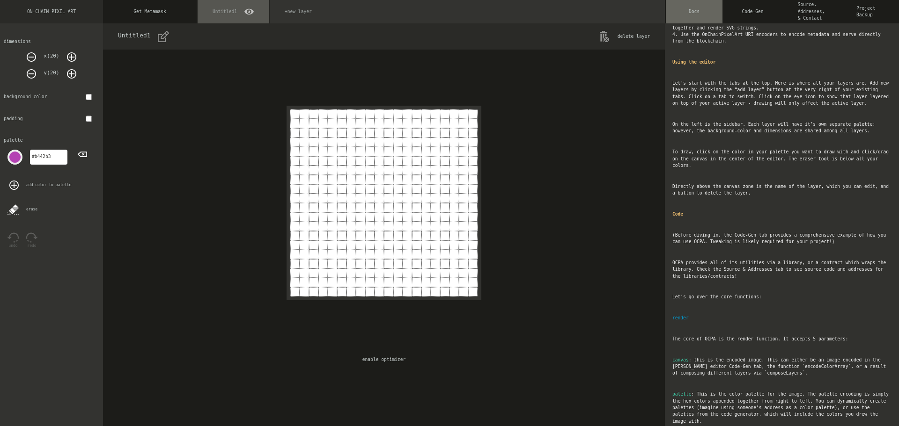
scroll to position [281, 0]
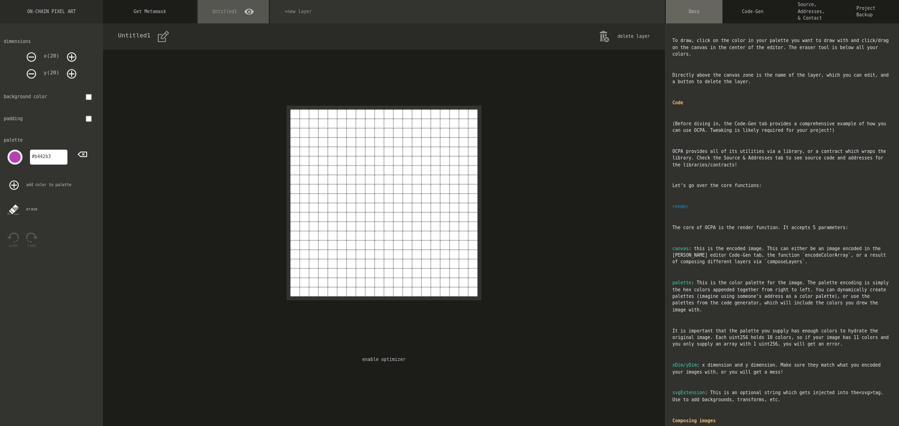
click at [289, 12] on div "+new layer" at bounding box center [298, 11] width 57 height 23
click at [291, 12] on span "Untitled" at bounding box center [296, 11] width 22 height 7
click at [181, 14] on link "Get Metamask" at bounding box center [150, 11] width 94 height 23
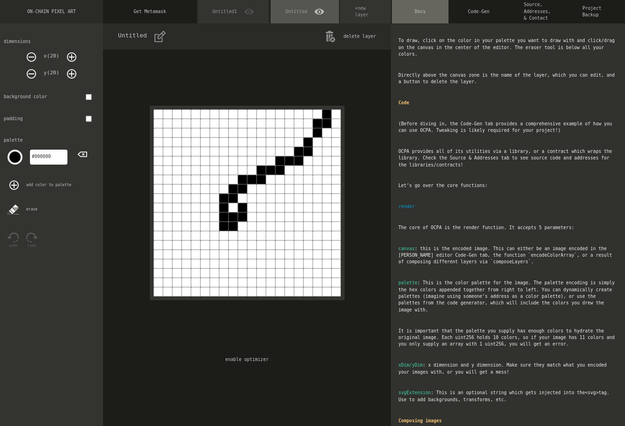
click at [372, 216] on div "Untitled delete layer enable optimizer" at bounding box center [247, 224] width 288 height 403
click at [234, 213] on div at bounding box center [232, 216] width 9 height 9
drag, startPoint x: 239, startPoint y: 208, endPoint x: 234, endPoint y: 207, distance: 4.8
click at [239, 208] on div at bounding box center [242, 207] width 9 height 9
click at [234, 207] on div at bounding box center [232, 207] width 9 height 9
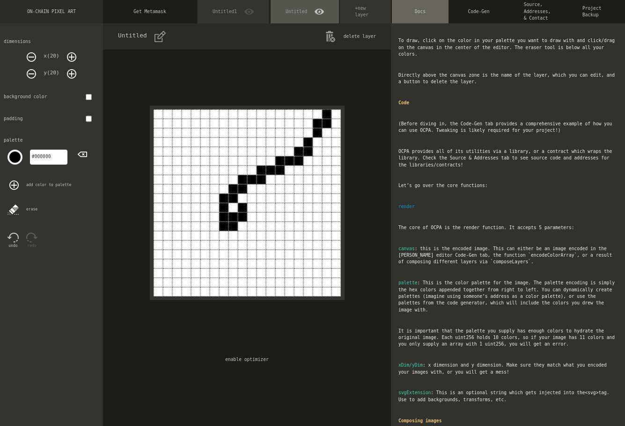
click at [234, 207] on div at bounding box center [232, 207] width 9 height 9
click at [235, 207] on div at bounding box center [232, 207] width 9 height 9
click at [236, 209] on div at bounding box center [232, 207] width 9 height 9
click at [238, 209] on div at bounding box center [242, 207] width 9 height 9
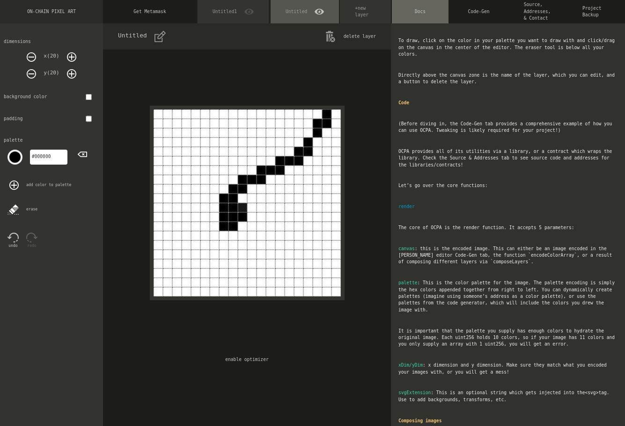
click at [238, 209] on div at bounding box center [242, 207] width 9 height 9
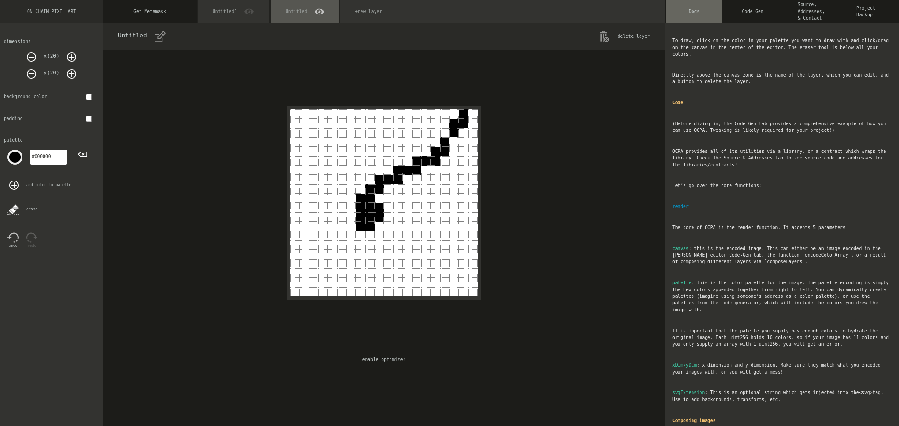
click at [627, 32] on button "delete layer" at bounding box center [624, 36] width 51 height 11
type input "#b442b3"
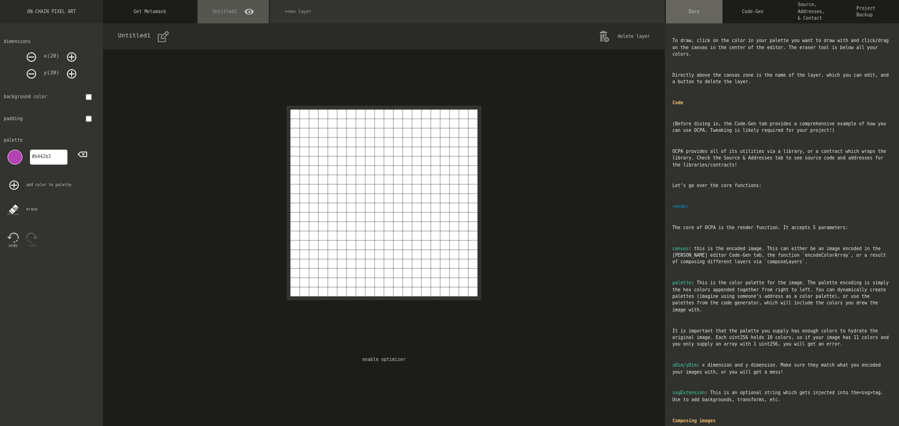
click at [222, 8] on span "Untitled1" at bounding box center [224, 11] width 24 height 7
click at [69, 55] on icon at bounding box center [71, 56] width 9 height 9
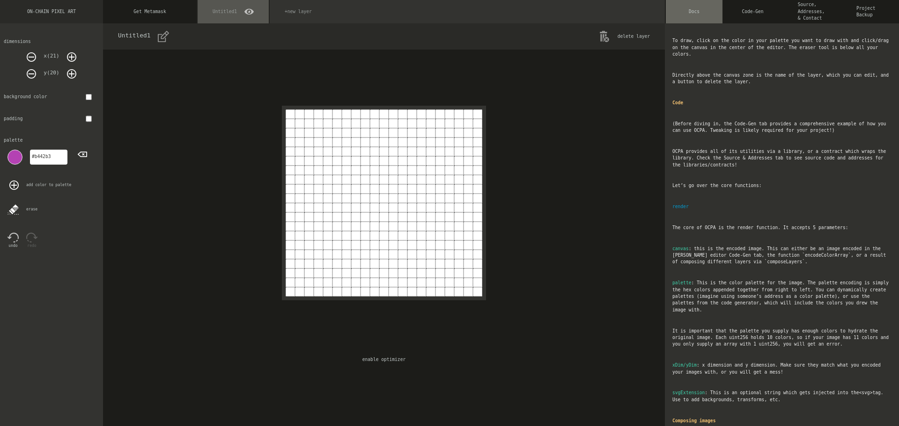
click at [31, 58] on icon at bounding box center [31, 56] width 9 height 9
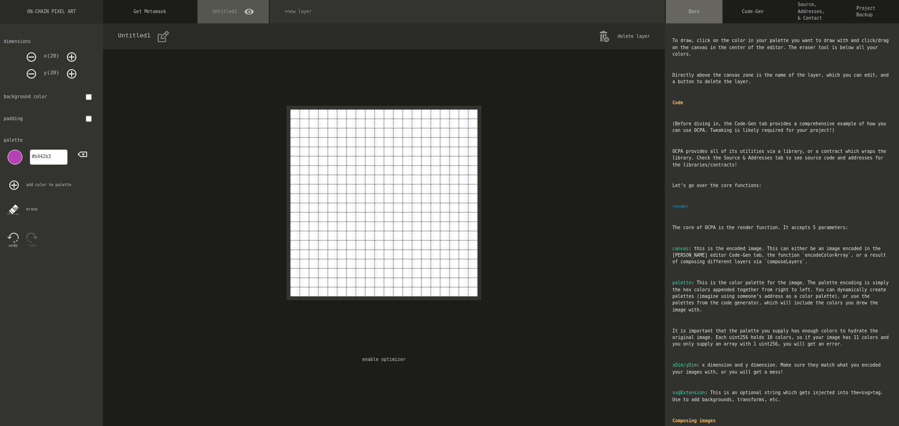
click at [356, 253] on div at bounding box center [360, 254] width 9 height 9
click at [347, 257] on div at bounding box center [350, 254] width 9 height 9
click at [356, 257] on div at bounding box center [360, 254] width 9 height 9
click at [365, 257] on div at bounding box center [369, 254] width 9 height 9
click at [358, 257] on div at bounding box center [360, 254] width 9 height 9
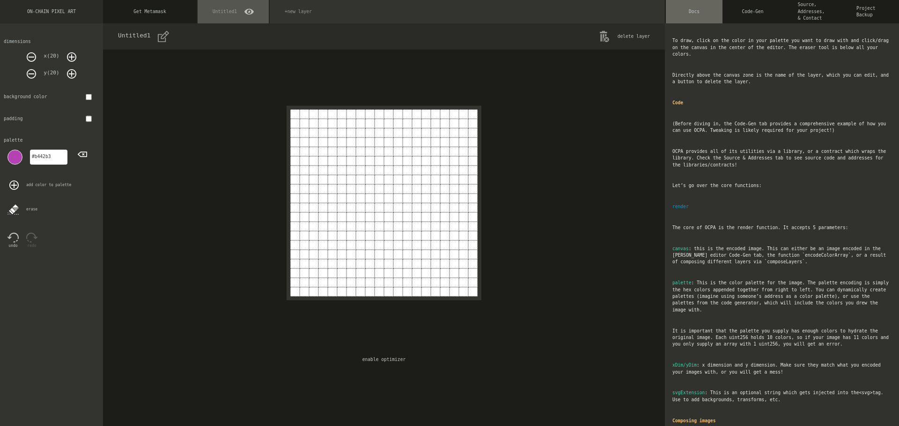
drag, startPoint x: 354, startPoint y: 255, endPoint x: 346, endPoint y: 256, distance: 8.5
click at [348, 256] on div at bounding box center [350, 254] width 9 height 9
click at [346, 253] on div at bounding box center [350, 254] width 9 height 9
click at [348, 254] on div at bounding box center [350, 254] width 9 height 9
click at [329, 337] on div "Untitled1 delete layer enable optimizer" at bounding box center [384, 224] width 562 height 403
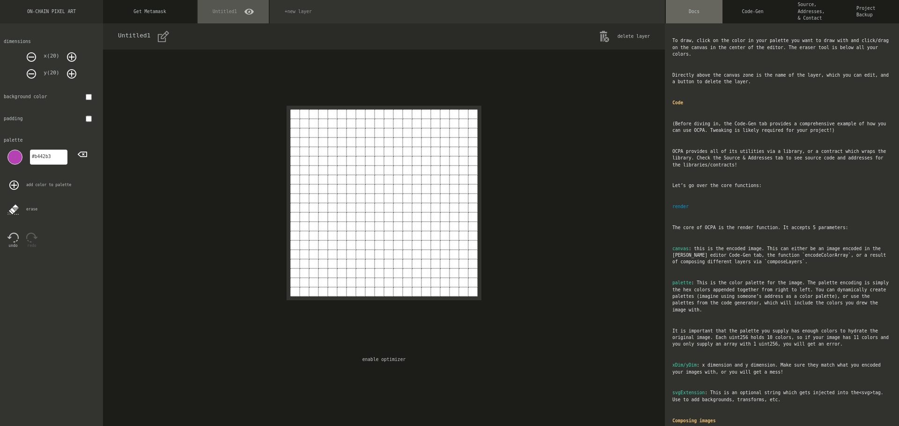
click at [350, 254] on div at bounding box center [350, 254] width 9 height 9
click at [353, 255] on div at bounding box center [383, 203] width 195 height 195
click at [356, 255] on div at bounding box center [360, 254] width 9 height 9
